Goal: Check status: Check status

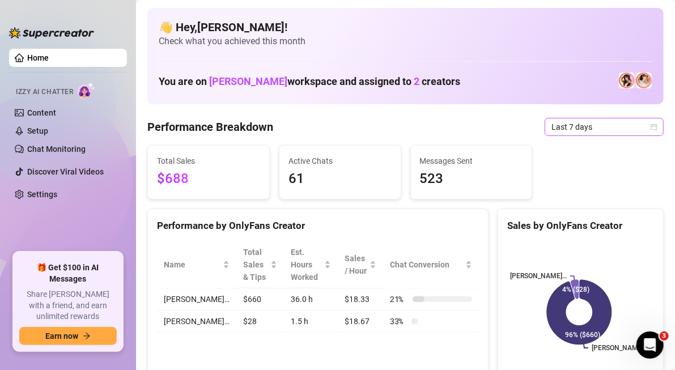
click at [634, 119] on span "Last 7 days" at bounding box center [603, 126] width 105 height 17
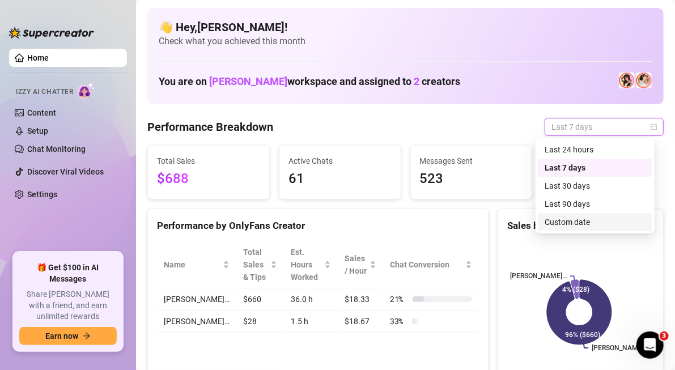
click at [563, 217] on div "Custom date" at bounding box center [594, 222] width 101 height 12
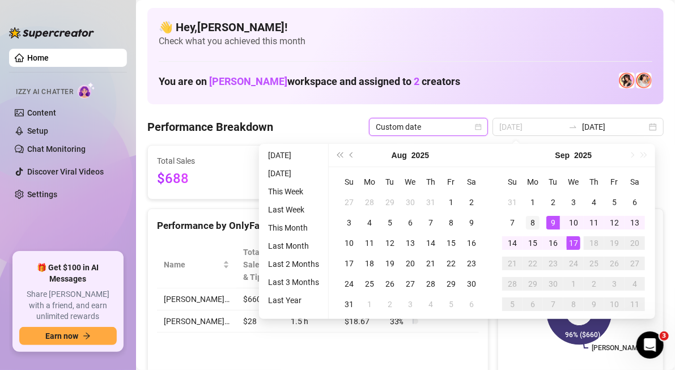
type input "[DATE]"
click at [538, 220] on div "8" at bounding box center [533, 223] width 14 height 14
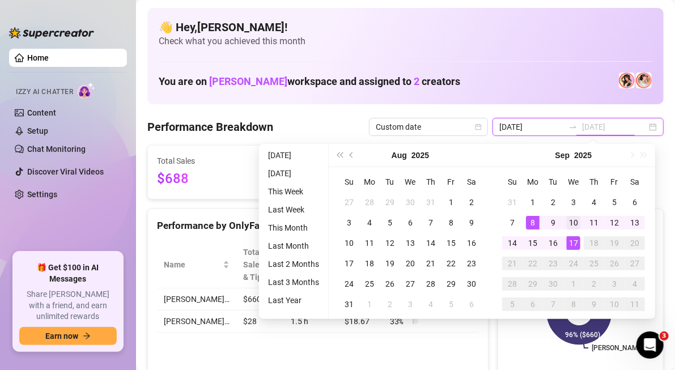
type input "[DATE]"
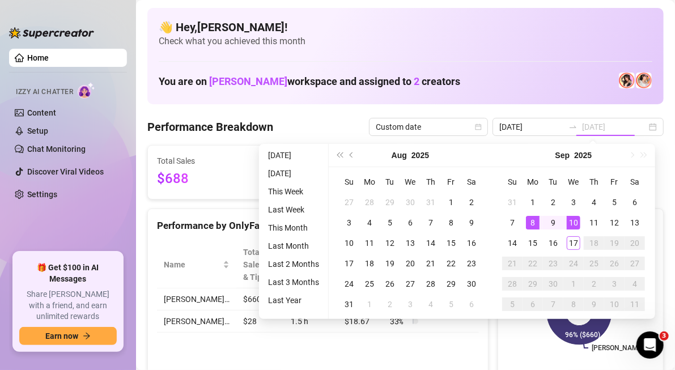
click at [565, 221] on td "10" at bounding box center [573, 222] width 20 height 20
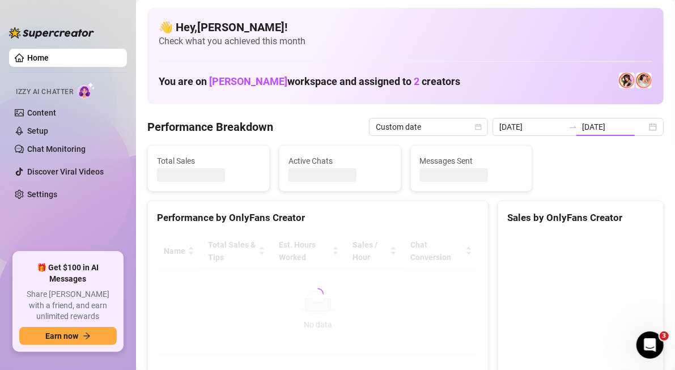
type input "[DATE]"
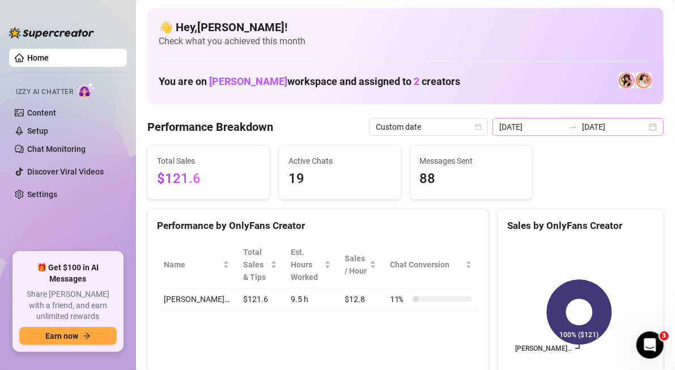
click at [649, 129] on div "[DATE] [DATE]" at bounding box center [577, 127] width 171 height 18
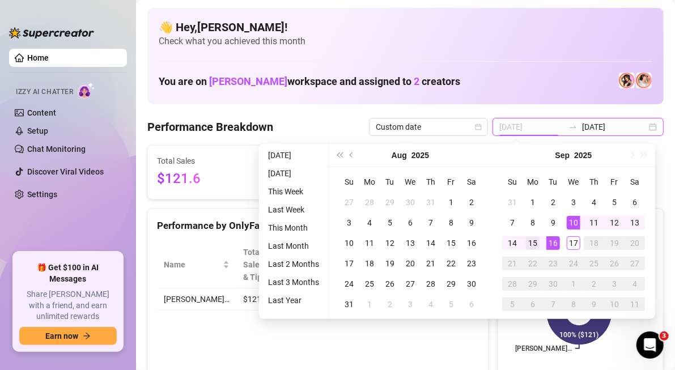
type input "[DATE]"
click at [535, 244] on div "15" at bounding box center [533, 243] width 14 height 14
type input "[DATE]"
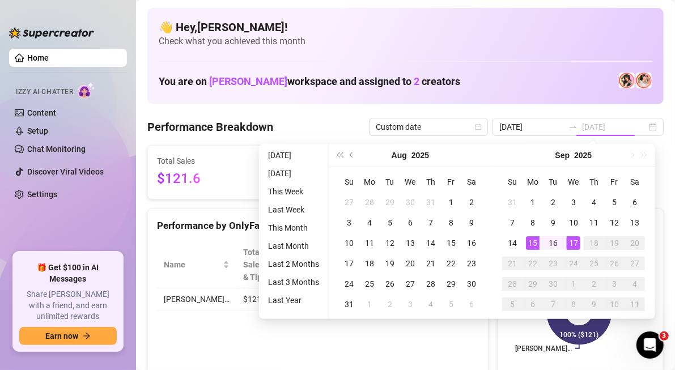
click at [570, 242] on div "17" at bounding box center [573, 243] width 14 height 14
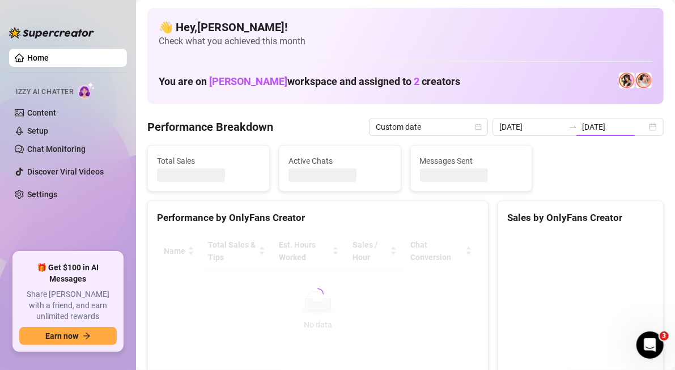
type input "[DATE]"
